Goal: Transaction & Acquisition: Purchase product/service

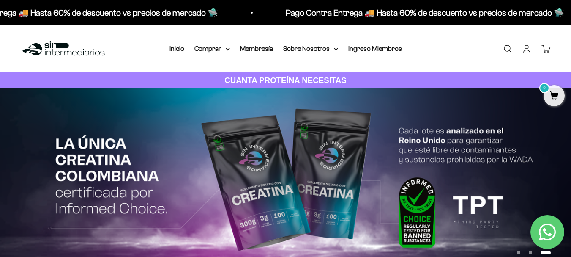
click at [530, 48] on link "Iniciar sesión" at bounding box center [526, 48] width 9 height 9
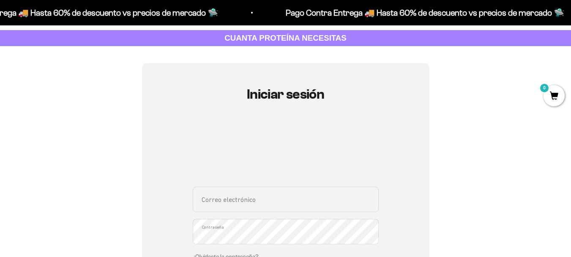
scroll to position [85, 0]
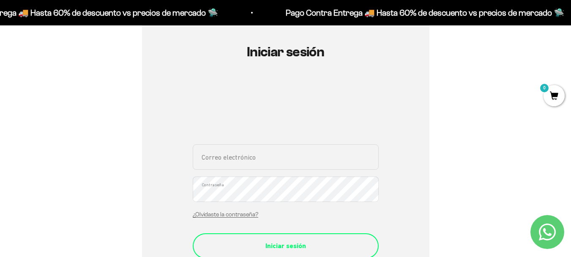
type input "montoyajuliana75@gmail.com"
click at [272, 247] on div "Iniciar sesión" at bounding box center [286, 245] width 152 height 11
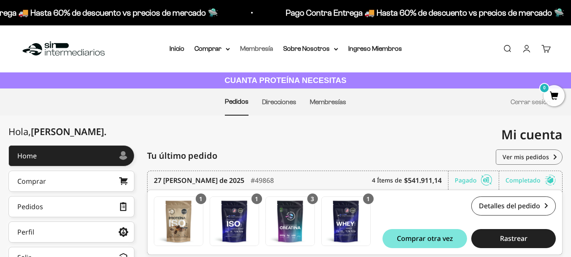
click at [266, 49] on link "Membresía" at bounding box center [256, 48] width 33 height 7
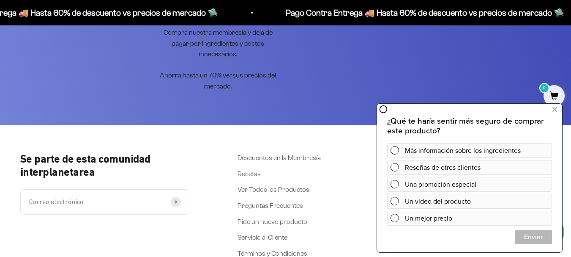
scroll to position [1734, 0]
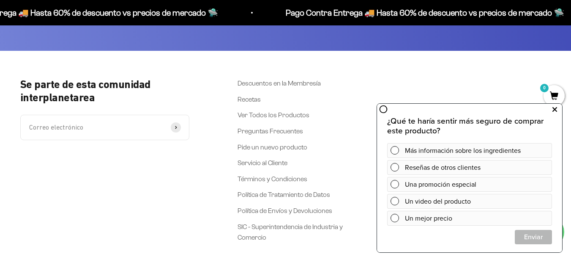
click at [554, 110] on icon at bounding box center [555, 109] width 5 height 11
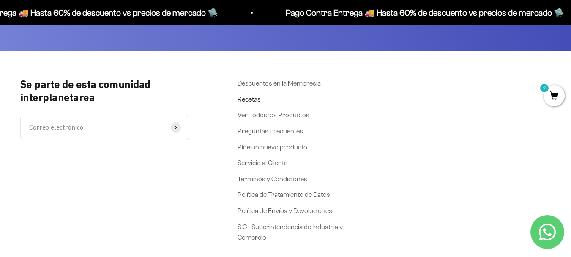
click at [249, 94] on link "Recetas" at bounding box center [249, 99] width 23 height 11
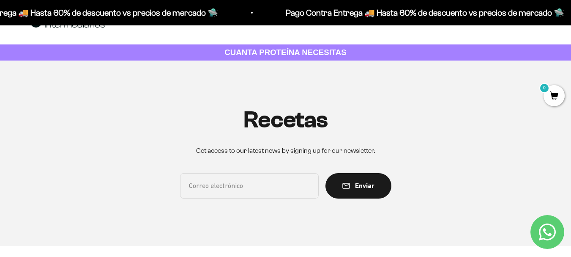
scroll to position [42, 0]
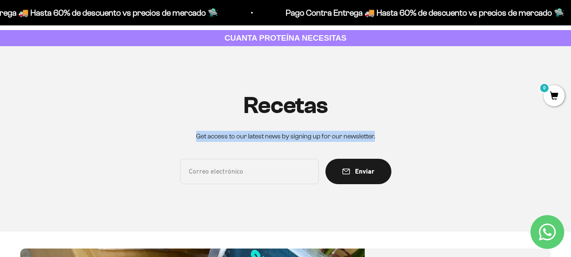
drag, startPoint x: 197, startPoint y: 135, endPoint x: 379, endPoint y: 141, distance: 182.0
click at [379, 141] on div "Recetas Get access to our latest news by signing up for our newsletter. Correo …" at bounding box center [285, 138] width 531 height 185
copy p "Get access to our latest news by signing up for our newsletter."
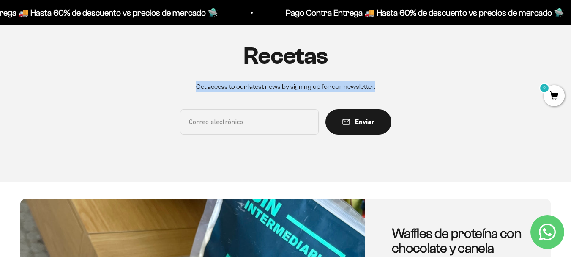
scroll to position [0, 0]
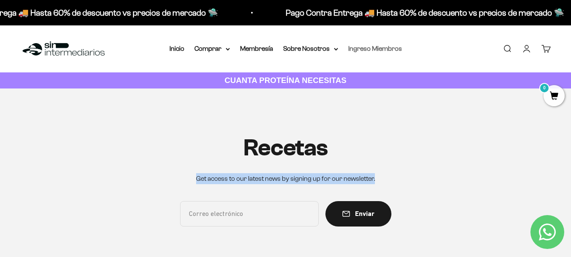
click at [356, 49] on link "Ingreso Miembros" at bounding box center [376, 48] width 54 height 7
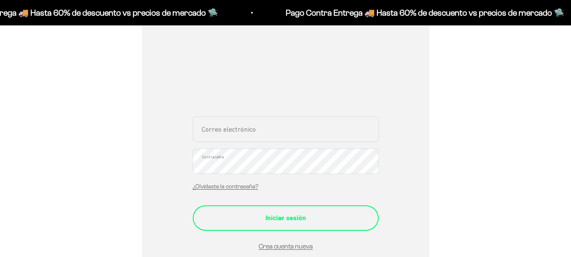
scroll to position [127, 0]
type input "[EMAIL_ADDRESS][DOMAIN_NAME]"
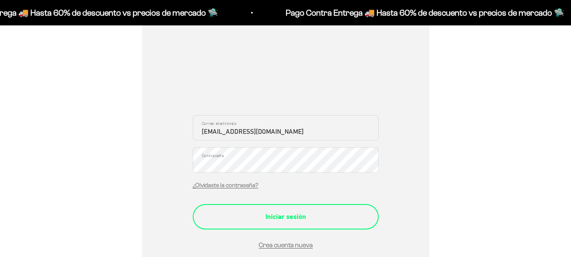
click at [298, 214] on div "Iniciar sesión" at bounding box center [286, 216] width 152 height 11
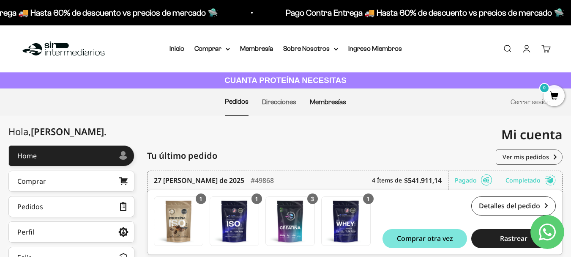
click at [324, 99] on link "Membresías" at bounding box center [328, 101] width 36 height 7
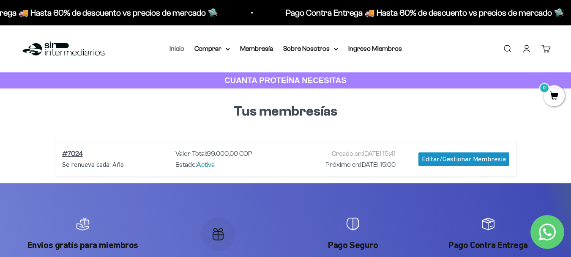
click at [181, 47] on link "Inicio" at bounding box center [177, 48] width 15 height 7
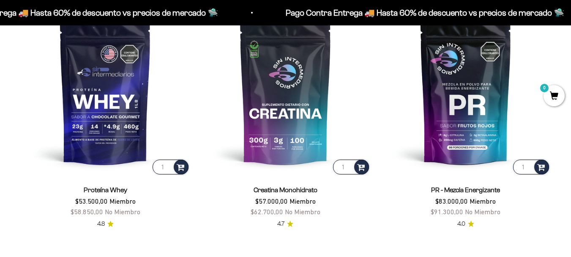
scroll to position [336, 0]
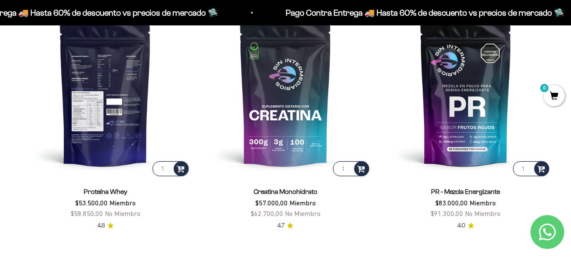
click at [88, 118] on img at bounding box center [105, 92] width 170 height 170
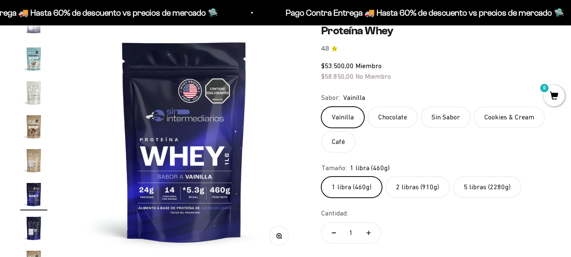
scroll to position [0, 4054]
click at [414, 190] on label "2 libras (910g)" at bounding box center [418, 186] width 64 height 21
click at [321, 176] on input "2 libras (910g)" at bounding box center [321, 176] width 0 height 0
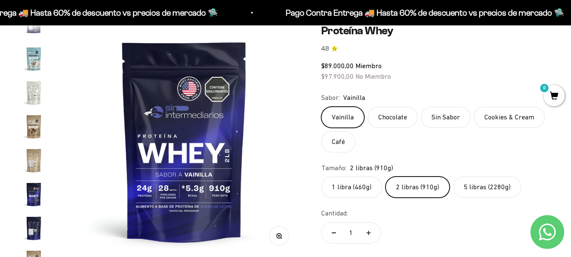
scroll to position [16, 0]
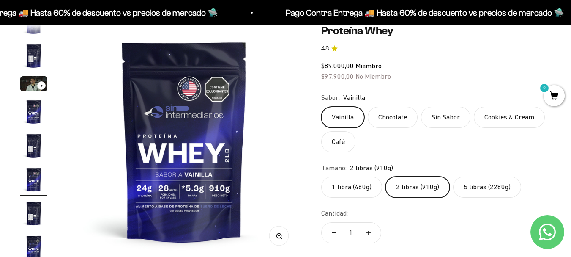
click at [496, 118] on label "Cookies & Cream" at bounding box center [509, 117] width 71 height 21
click at [321, 107] on input "Cookies & Cream" at bounding box center [321, 106] width 0 height 0
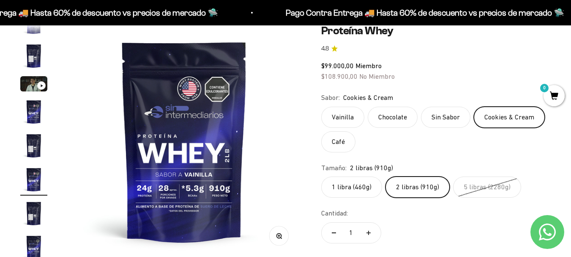
click at [338, 113] on label "Vainilla" at bounding box center [342, 117] width 43 height 21
click at [321, 107] on input "Vainilla" at bounding box center [321, 106] width 0 height 0
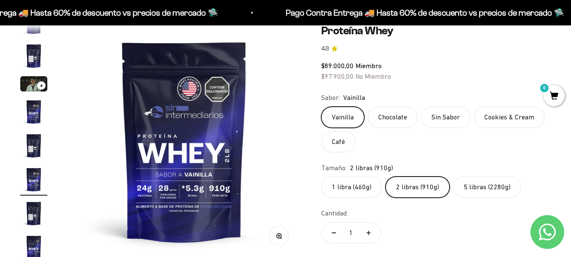
click at [400, 118] on label "Chocolate" at bounding box center [393, 117] width 50 height 21
click at [321, 107] on input "Chocolate" at bounding box center [321, 106] width 0 height 0
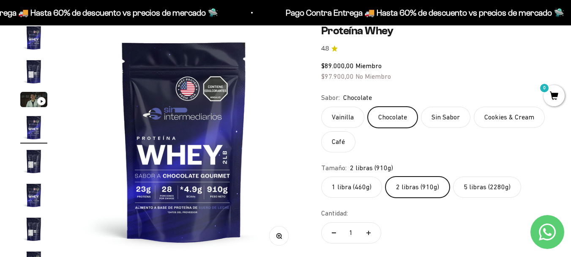
click at [443, 124] on label "Sin Sabor" at bounding box center [445, 117] width 49 height 21
click at [321, 107] on input "Sin Sabor" at bounding box center [321, 106] width 0 height 0
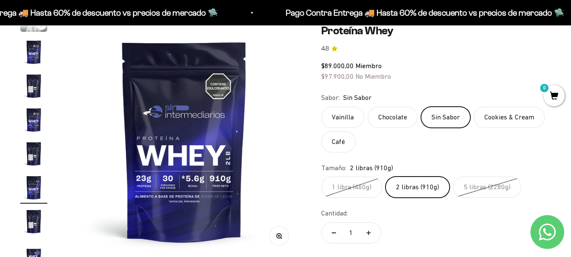
scroll to position [83, 0]
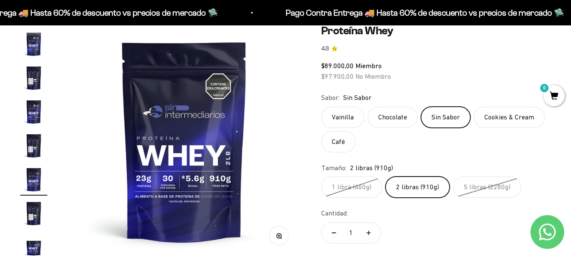
click at [504, 120] on label "Cookies & Cream" at bounding box center [509, 117] width 71 height 21
click at [321, 107] on input "Cookies & Cream" at bounding box center [321, 106] width 0 height 0
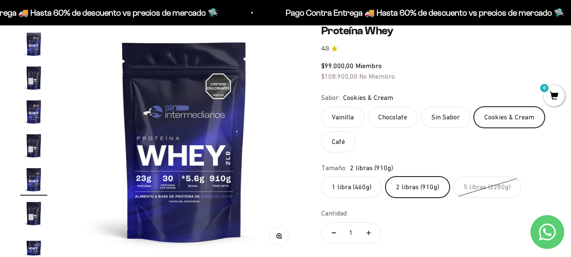
click at [343, 146] on label "Café" at bounding box center [338, 141] width 34 height 21
click at [321, 107] on input "Café" at bounding box center [321, 106] width 0 height 0
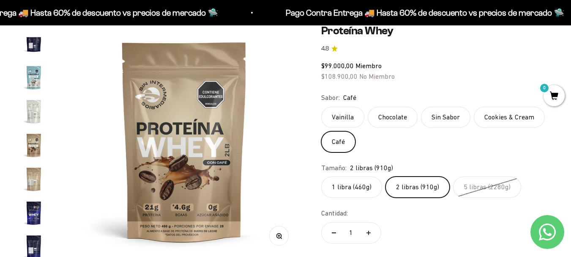
scroll to position [407, 0]
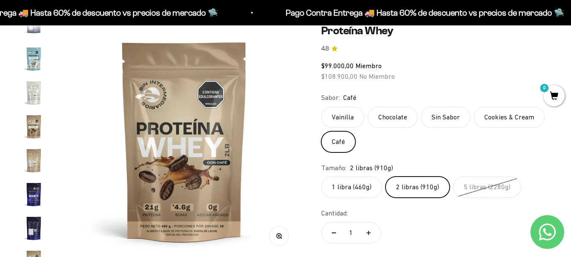
click at [406, 116] on label "Chocolate" at bounding box center [393, 117] width 50 height 21
click at [321, 107] on input "Chocolate" at bounding box center [321, 106] width 0 height 0
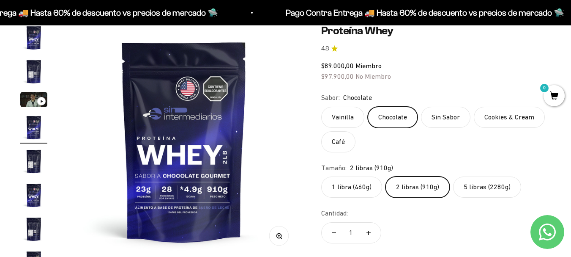
click at [370, 185] on label "1 libra (460g)" at bounding box center [351, 186] width 61 height 21
click at [321, 176] on input "1 libra (460g)" at bounding box center [321, 176] width 0 height 0
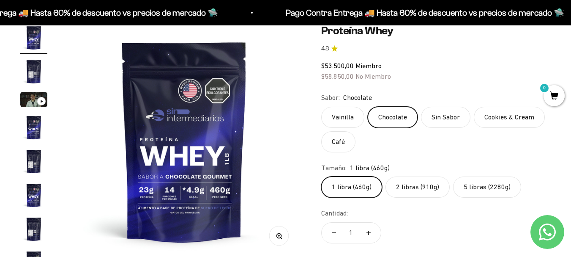
click at [400, 184] on label "2 libras (910g)" at bounding box center [418, 186] width 64 height 21
click at [321, 176] on input "2 libras (910g)" at bounding box center [321, 176] width 0 height 0
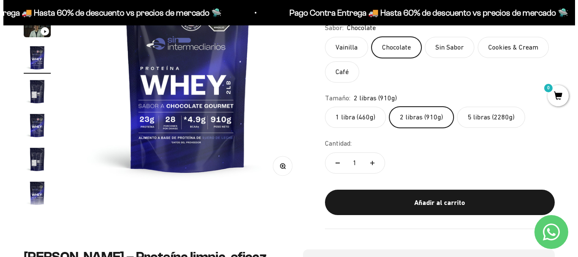
scroll to position [169, 0]
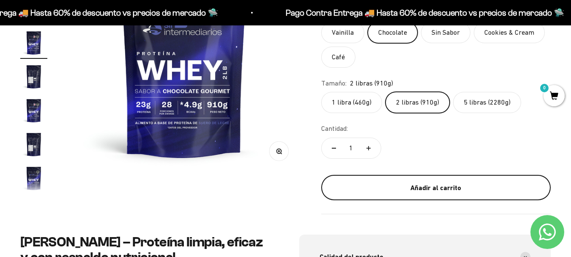
click at [432, 184] on div "Añadir al carrito" at bounding box center [436, 187] width 196 height 11
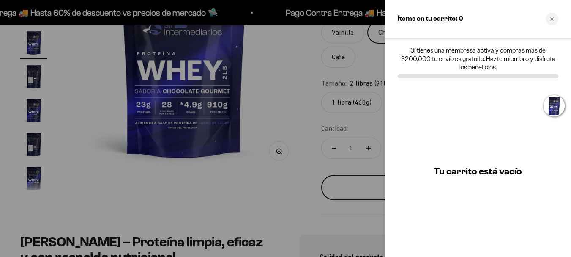
scroll to position [0, 726]
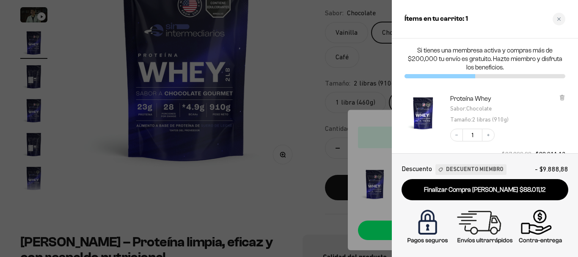
drag, startPoint x: 559, startPoint y: 18, endPoint x: 428, endPoint y: 36, distance: 132.7
click at [559, 18] on icon "Close cart" at bounding box center [559, 19] width 4 height 4
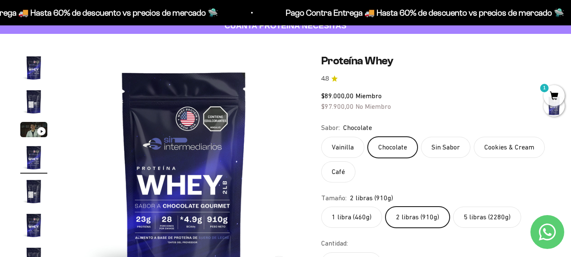
scroll to position [0, 0]
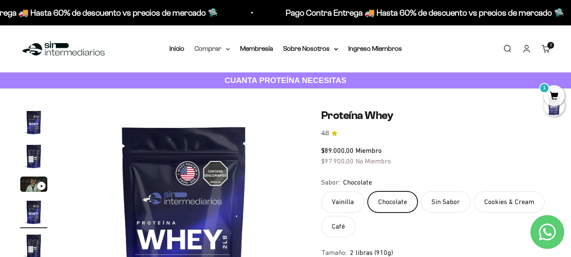
click at [206, 51] on summary "Comprar" at bounding box center [213, 48] width 36 height 11
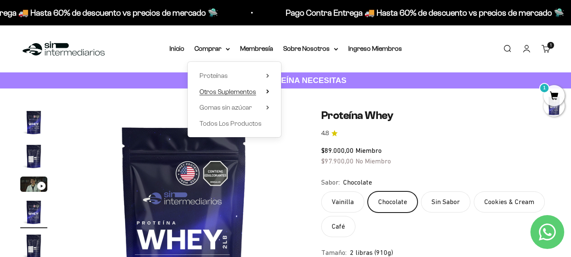
click at [230, 91] on span "Otros Suplementos" at bounding box center [228, 91] width 57 height 7
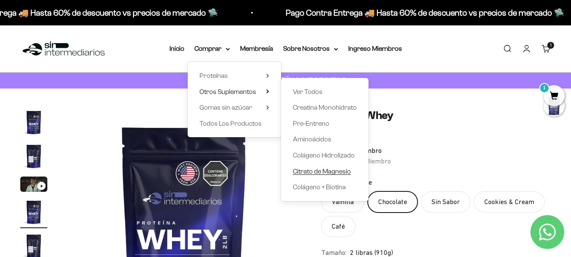
click at [316, 171] on span "Citrato de Magnesio" at bounding box center [322, 171] width 58 height 7
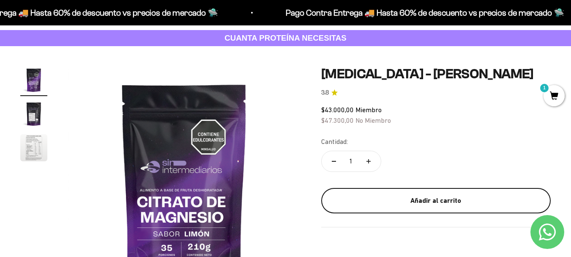
click at [394, 201] on div "Añadir al carrito" at bounding box center [436, 200] width 196 height 11
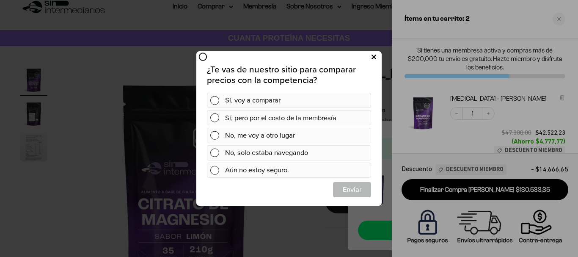
click at [374, 60] on icon at bounding box center [373, 57] width 5 height 11
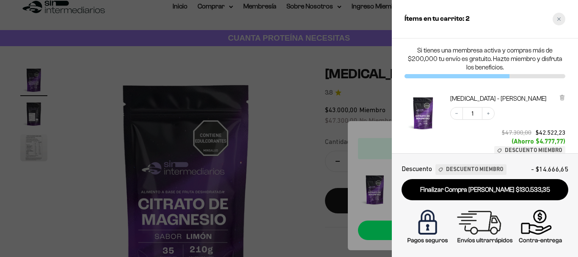
click at [557, 15] on div "Close cart" at bounding box center [558, 19] width 13 height 13
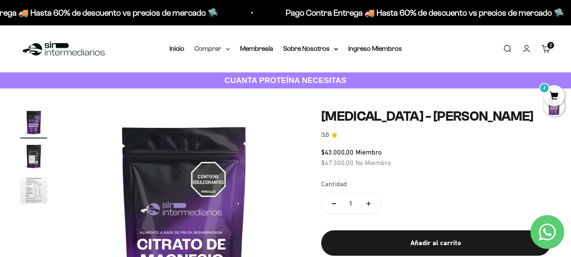
click at [207, 44] on summary "Comprar" at bounding box center [213, 48] width 36 height 11
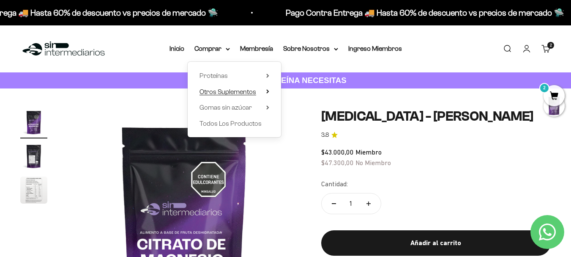
click at [238, 91] on span "Otros Suplementos" at bounding box center [228, 91] width 57 height 7
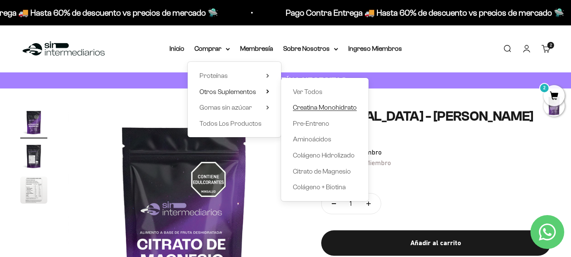
click at [314, 110] on span "Creatina Monohidrato" at bounding box center [325, 107] width 64 height 7
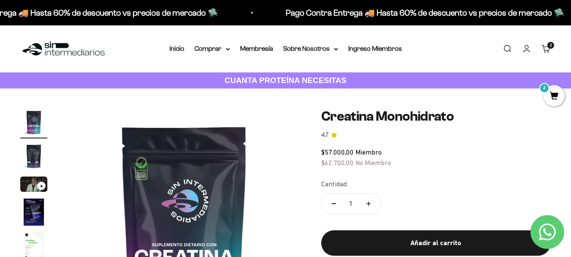
scroll to position [42, 0]
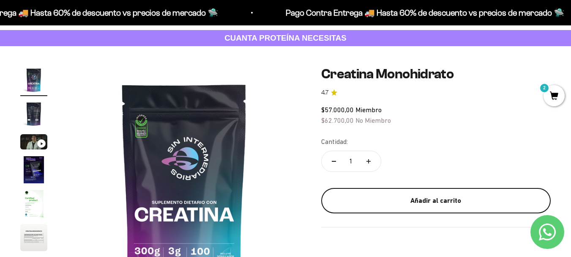
click at [416, 199] on div "Añadir al carrito" at bounding box center [436, 200] width 196 height 11
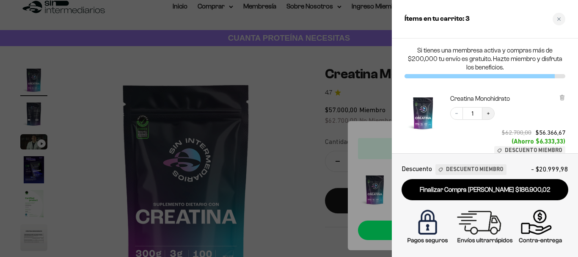
click at [488, 112] on icon "Increase quantity" at bounding box center [488, 113] width 5 height 5
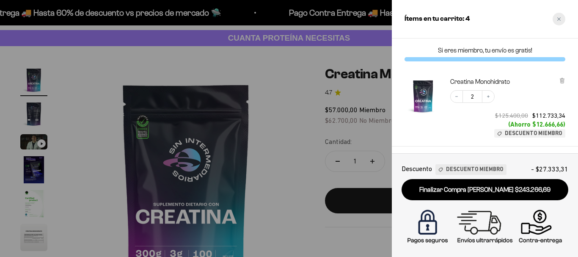
click at [559, 16] on div "Close cart" at bounding box center [558, 19] width 13 height 13
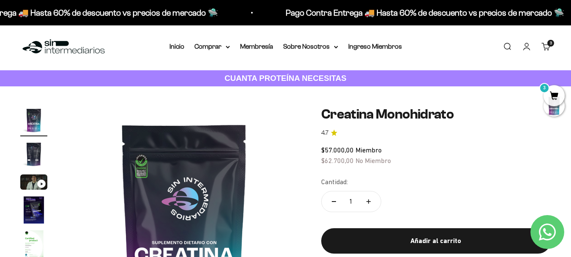
scroll to position [0, 0]
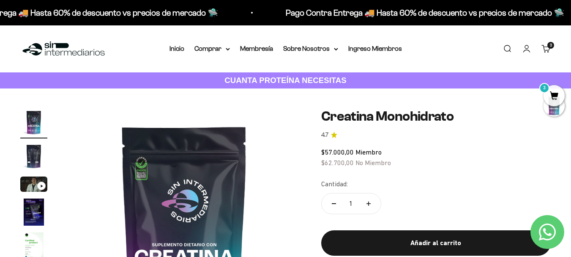
click at [551, 48] on link "Carrito 3" at bounding box center [546, 48] width 9 height 9
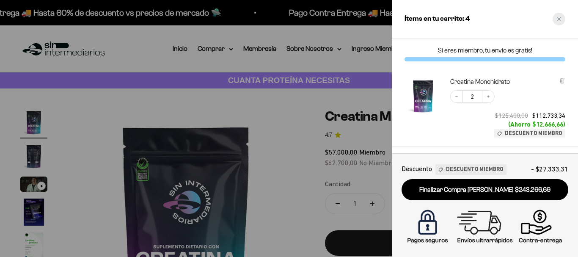
click at [554, 20] on div "Close cart" at bounding box center [558, 19] width 13 height 13
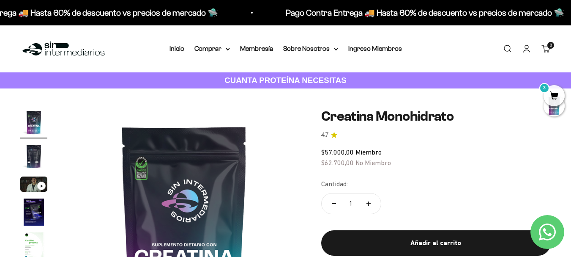
click at [86, 51] on img at bounding box center [63, 49] width 87 height 18
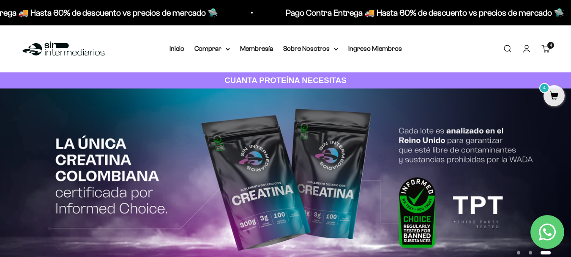
click at [548, 47] on cart-count "4 artículos 4" at bounding box center [551, 45] width 7 height 7
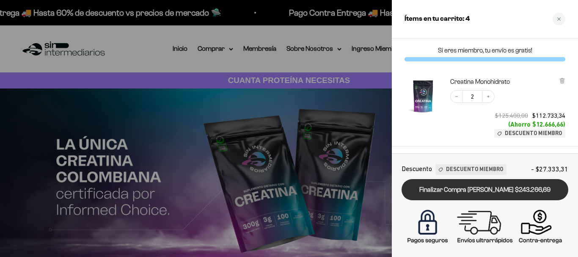
click at [488, 191] on link "Finalizar Compra [PERSON_NAME] $243.266,69" at bounding box center [484, 190] width 167 height 22
